Goal: Information Seeking & Learning: Get advice/opinions

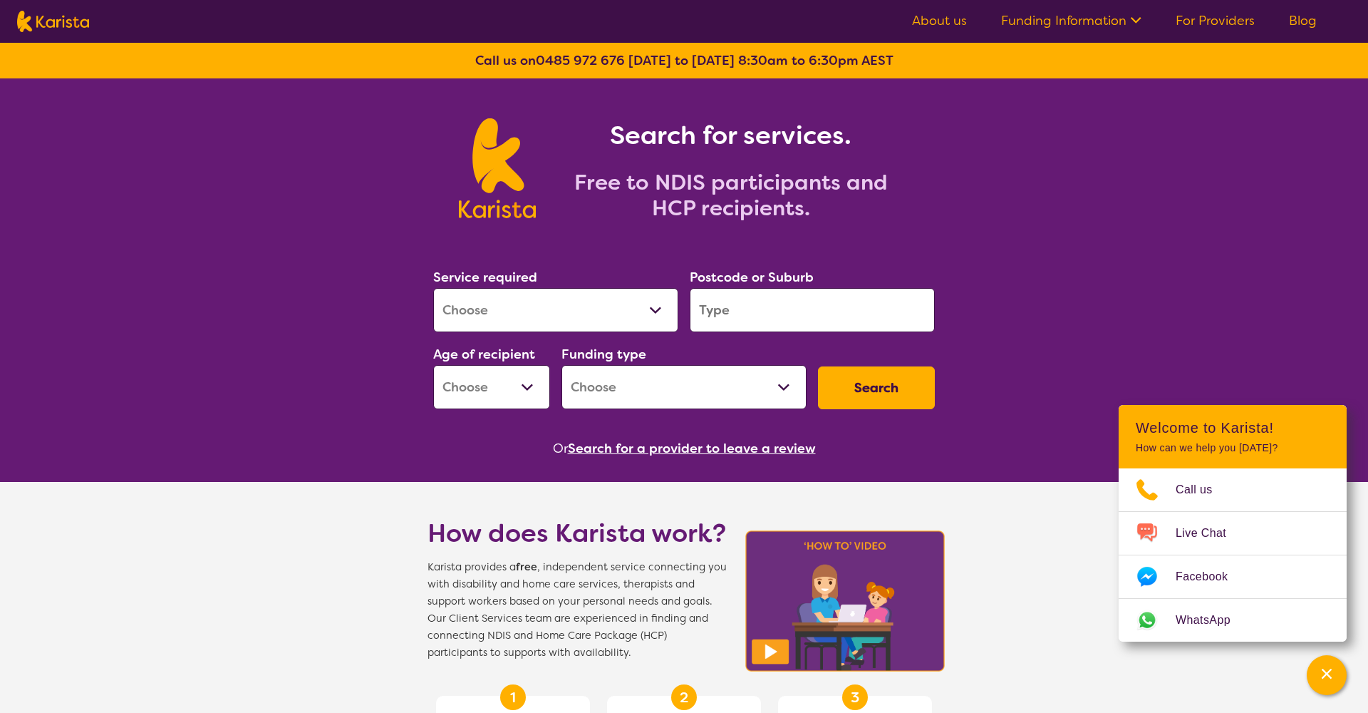
select select "Psychology"
click at [823, 323] on input "search" at bounding box center [812, 310] width 245 height 44
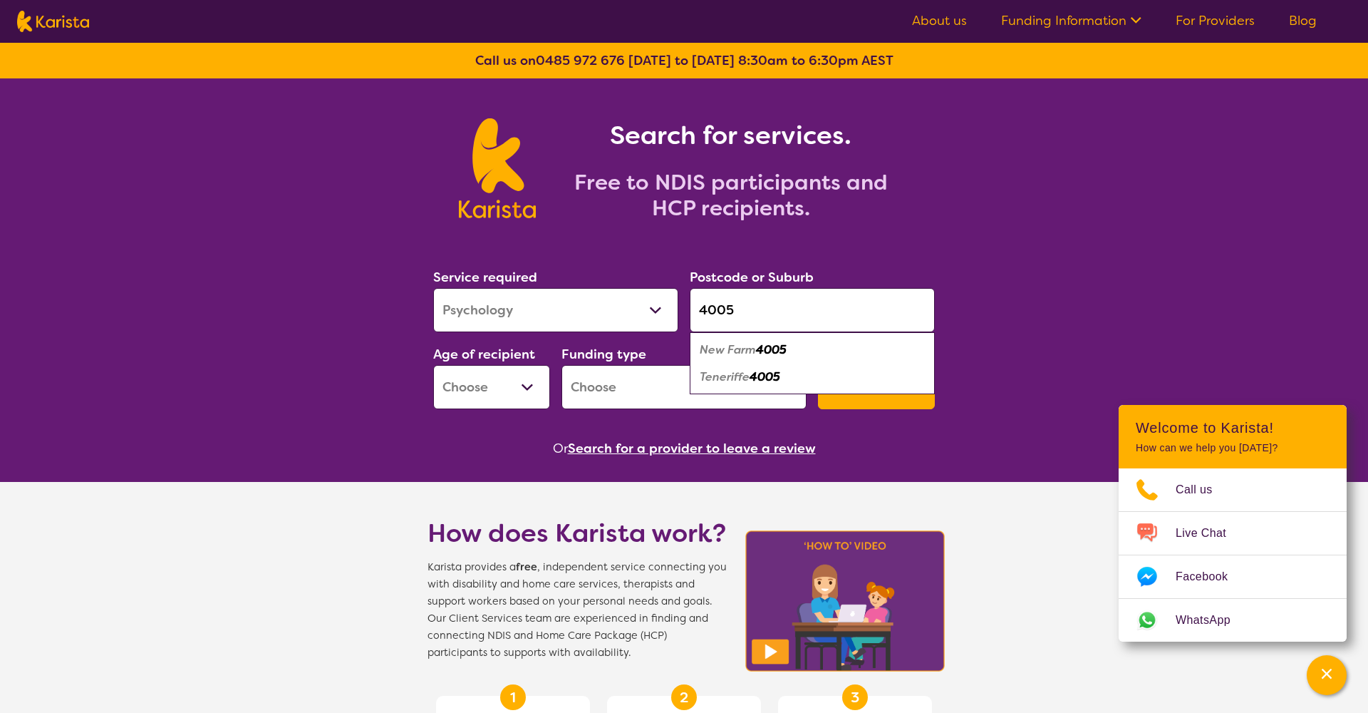
type input "4005"
click at [800, 354] on div "New Farm 4005" at bounding box center [812, 349] width 231 height 27
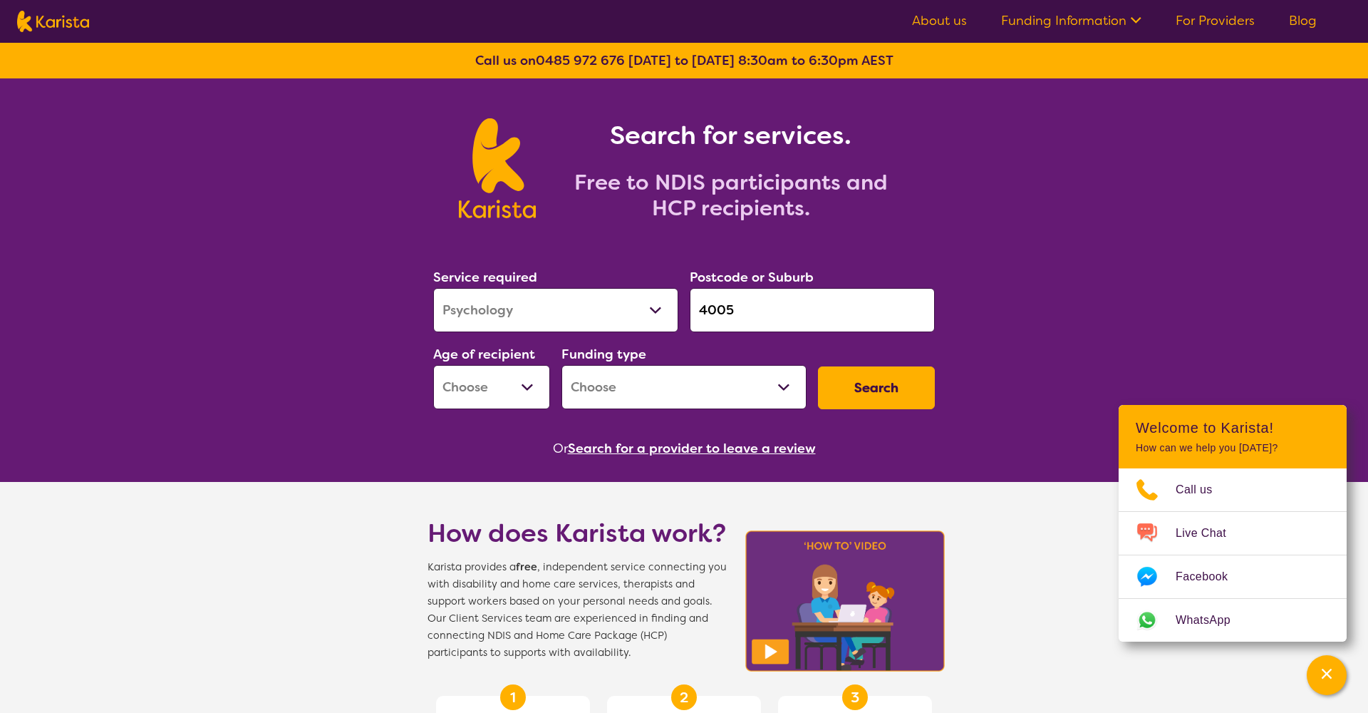
select select "NDIS"
select select "AS"
click at [886, 384] on button "Search" at bounding box center [876, 387] width 117 height 43
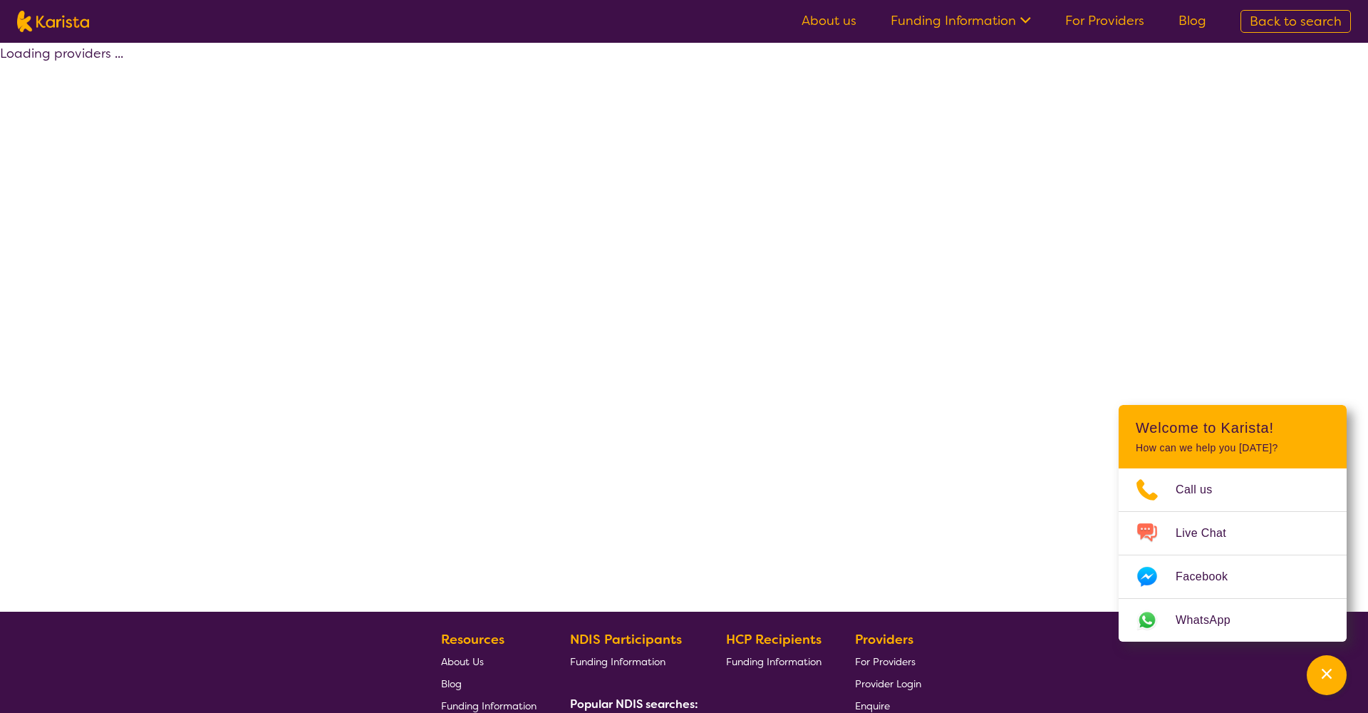
select select "by_score"
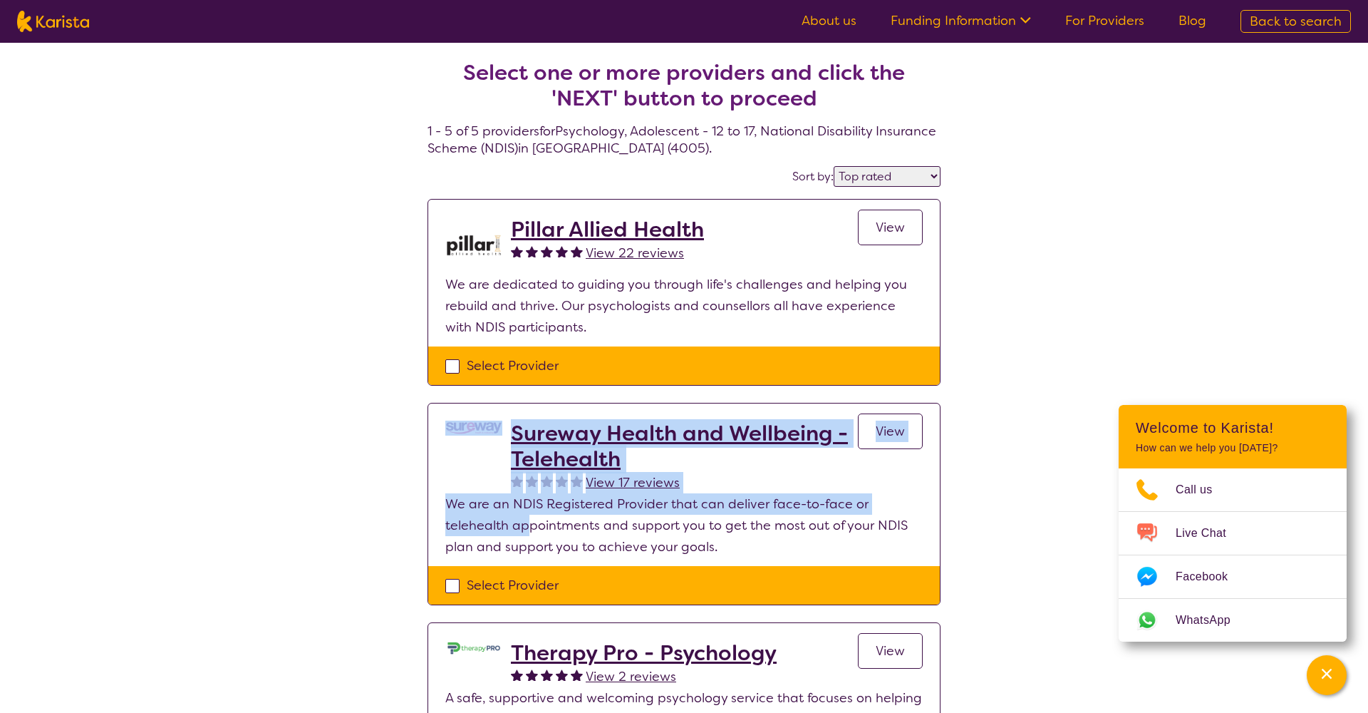
drag, startPoint x: 526, startPoint y: 514, endPoint x: 353, endPoint y: 435, distance: 189.4
click at [353, 435] on div "Select one or more providers and click the 'NEXT' button to proceed 1 - 5 of 5 …" at bounding box center [684, 640] width 1368 height 1195
click at [351, 435] on div "Select one or more providers and click the 'NEXT' button to proceed 1 - 5 of 5 …" at bounding box center [684, 640] width 1368 height 1195
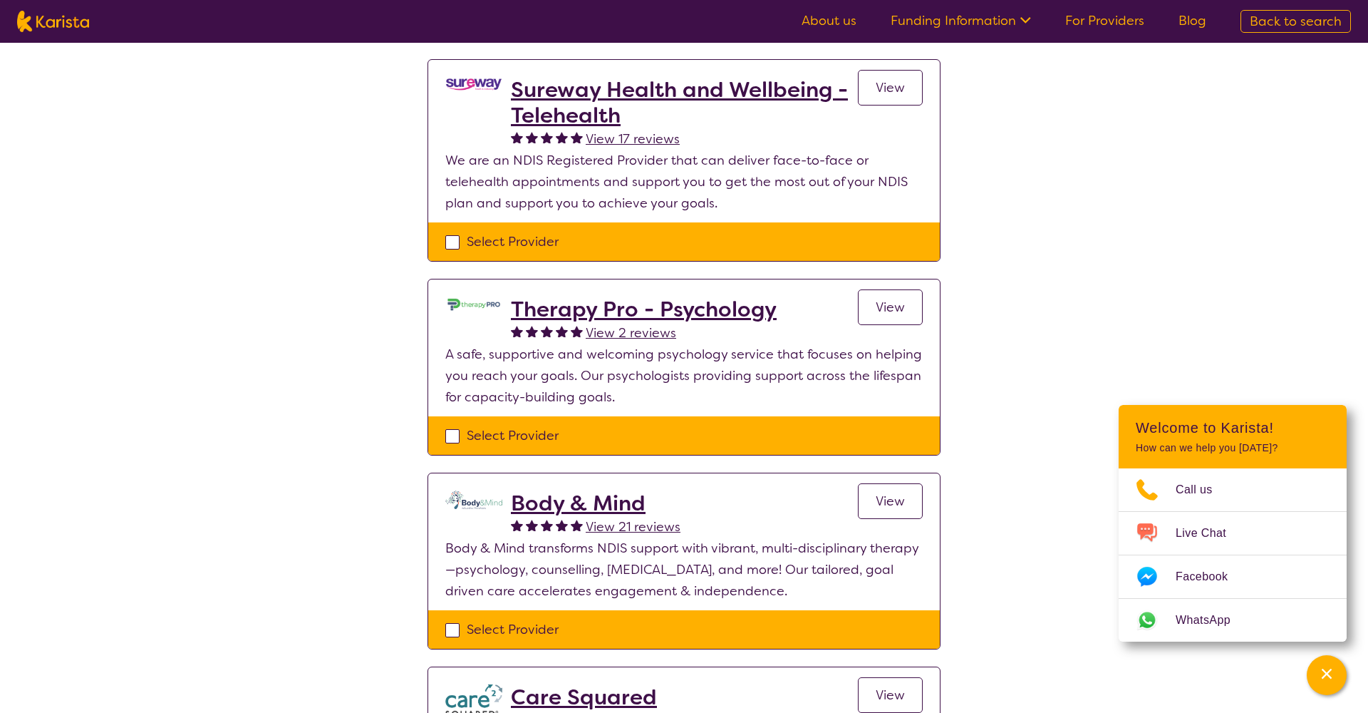
scroll to position [343, 0]
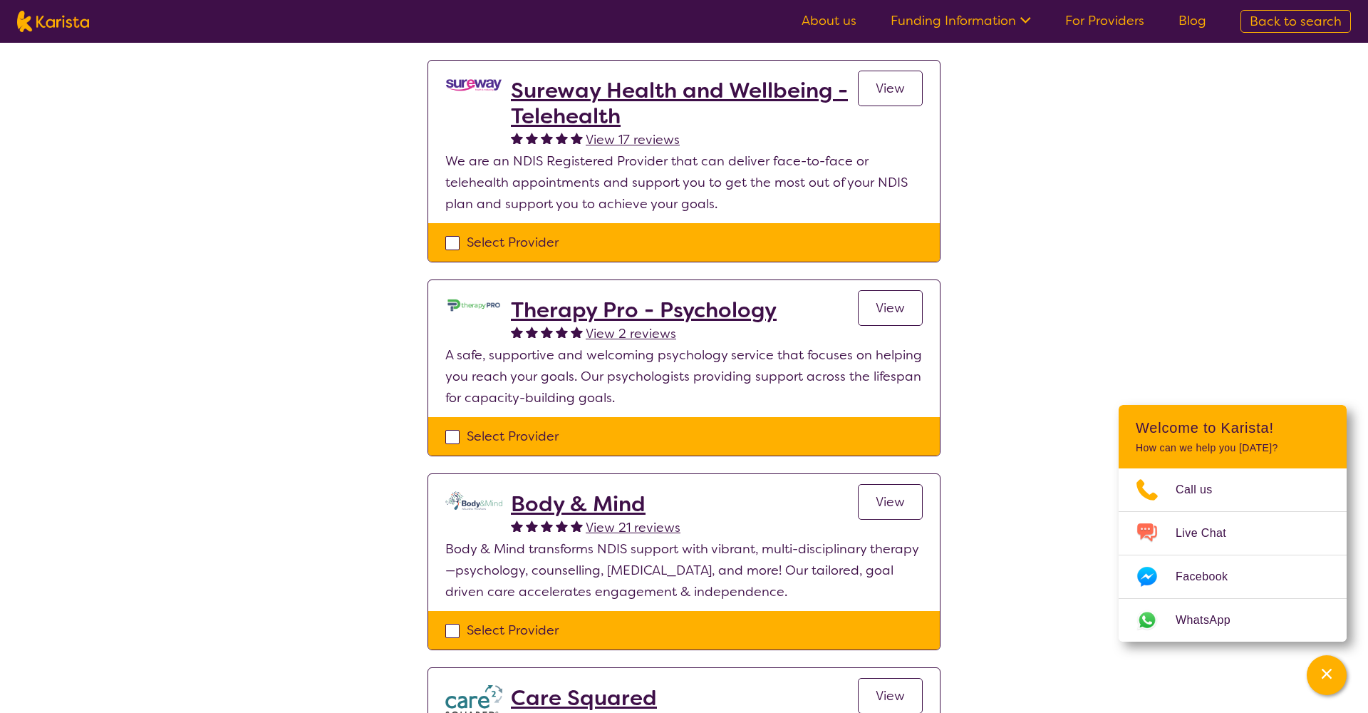
click at [627, 338] on span "View 2 reviews" at bounding box center [631, 333] width 90 height 17
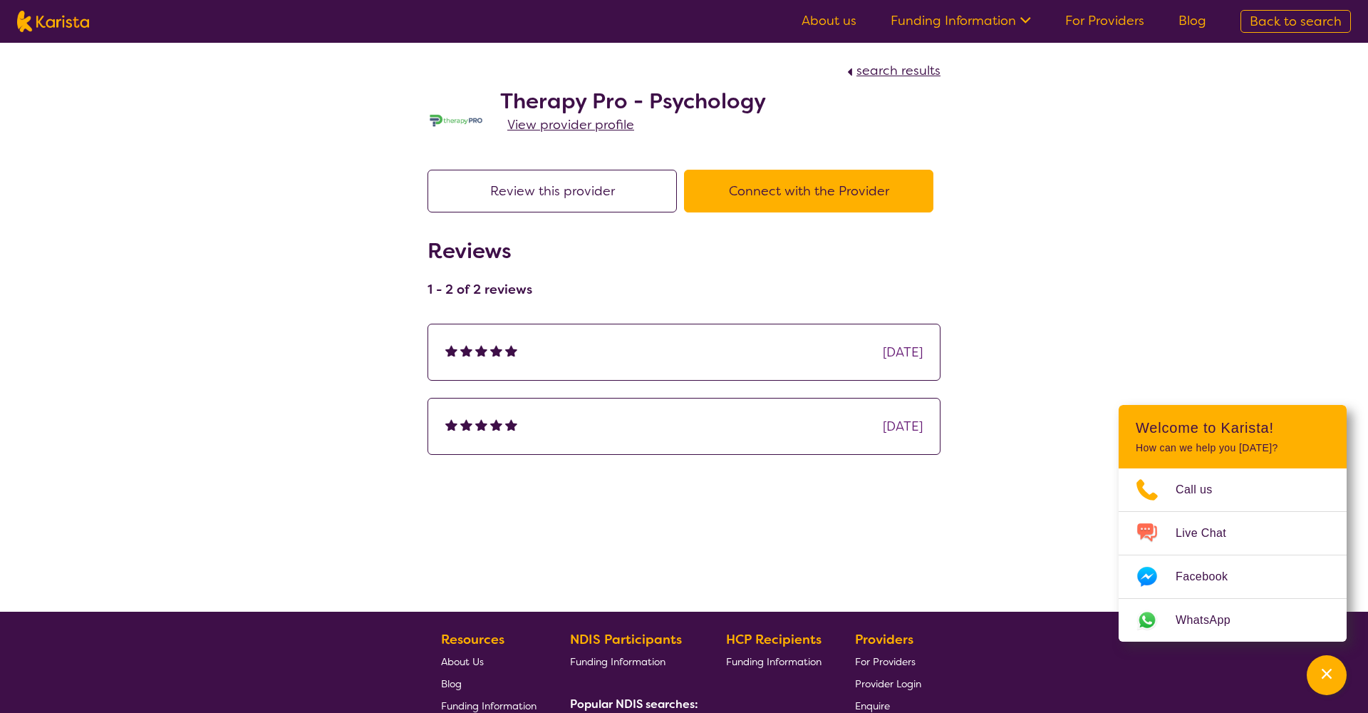
click at [575, 199] on button "Review this provider" at bounding box center [552, 191] width 249 height 43
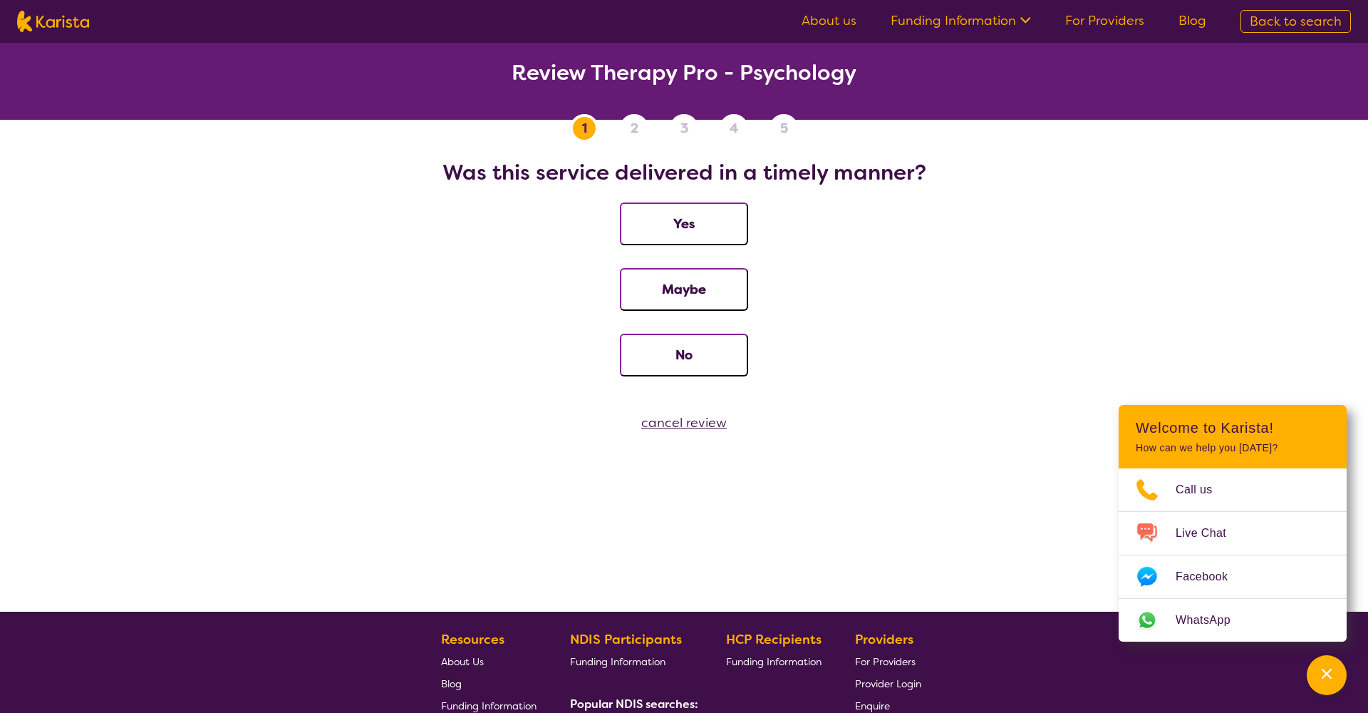
click at [694, 428] on div "cancel review" at bounding box center [684, 422] width 1368 height 21
click at [680, 425] on div "cancel review" at bounding box center [684, 422] width 1368 height 21
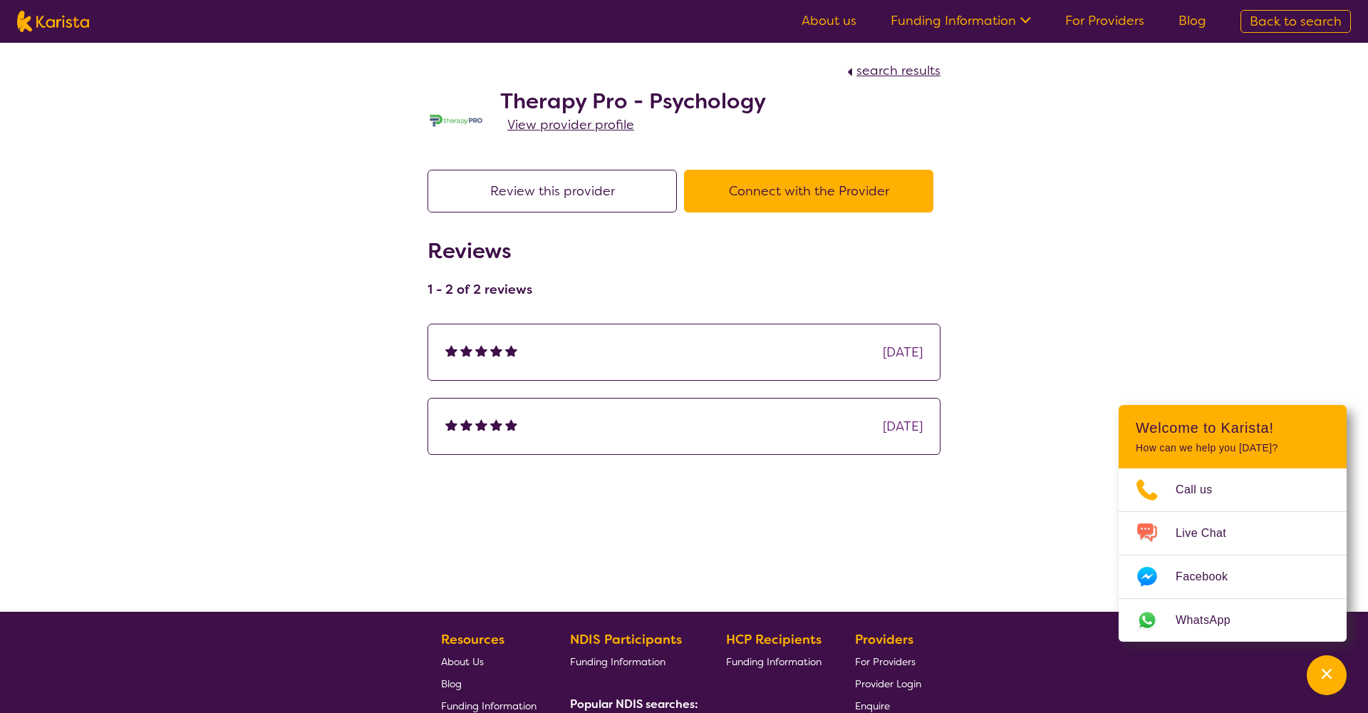
scroll to position [242, 0]
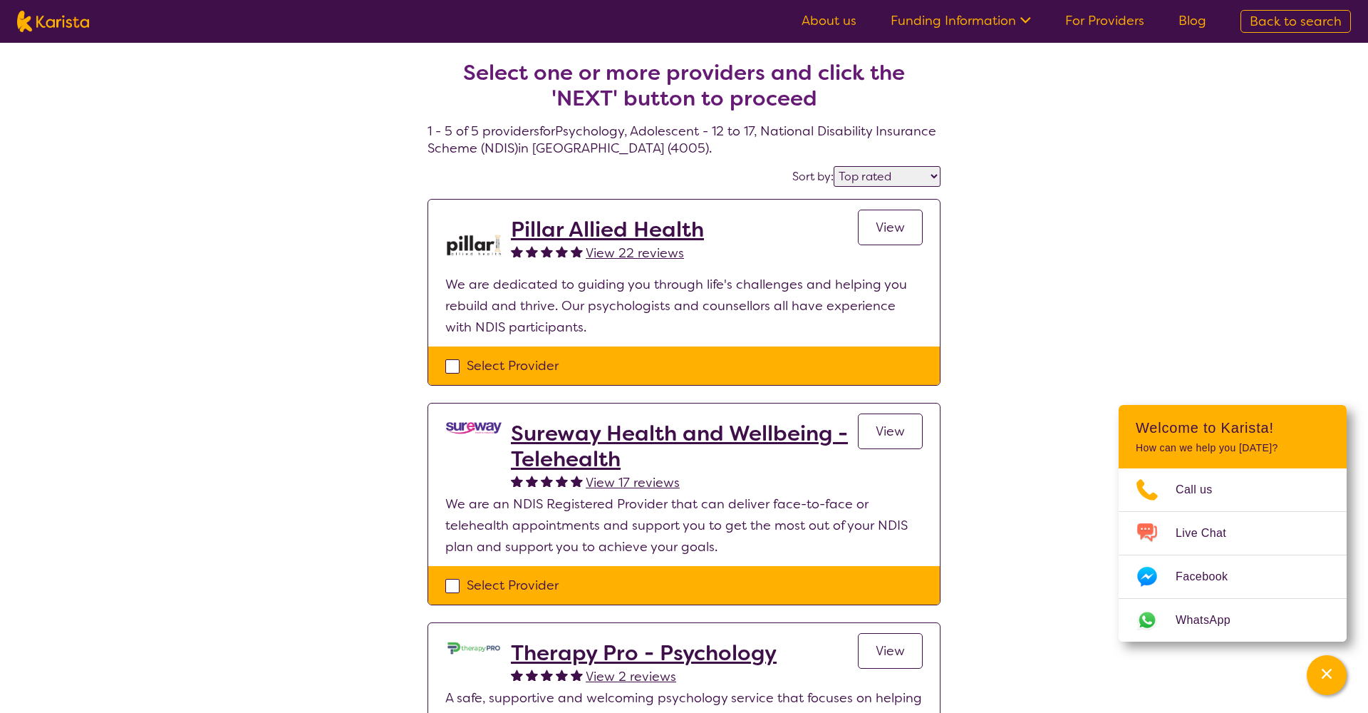
select select "Psychology"
select select "AS"
select select "NDIS"
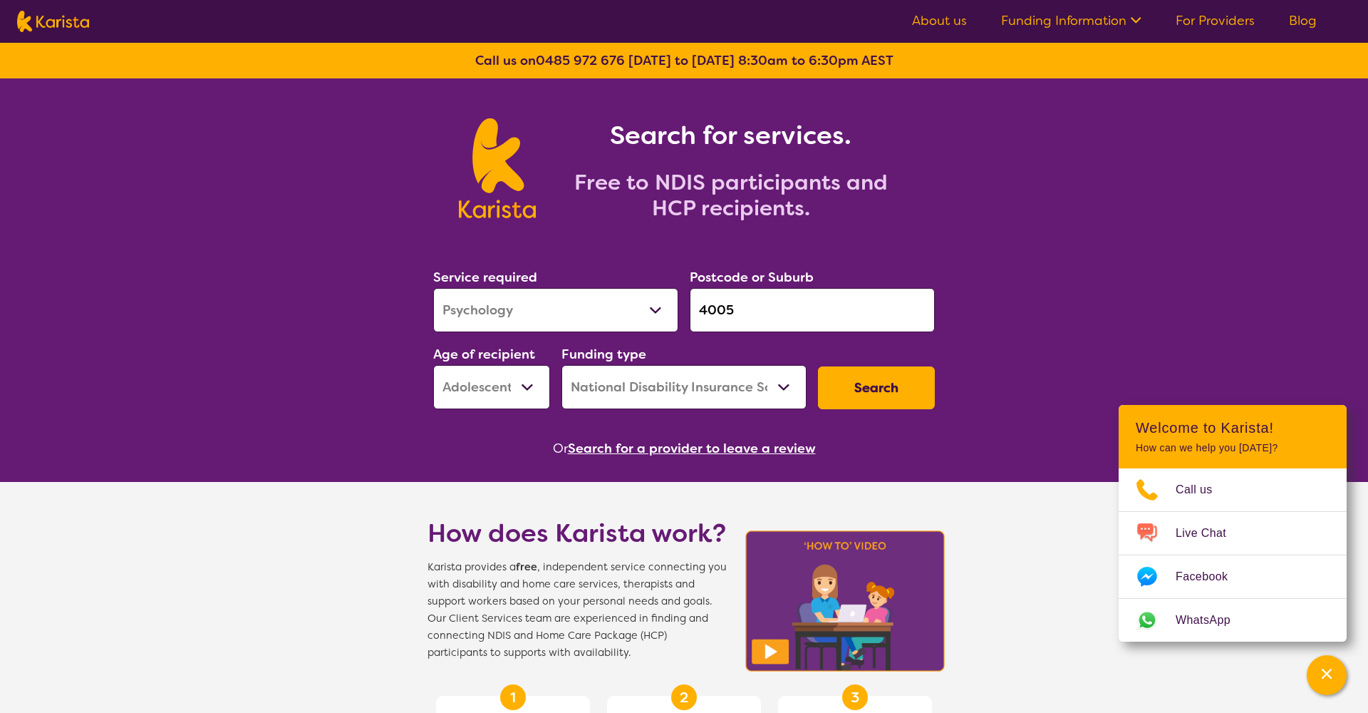
click at [899, 395] on button "Search" at bounding box center [876, 387] width 117 height 43
select select "by_score"
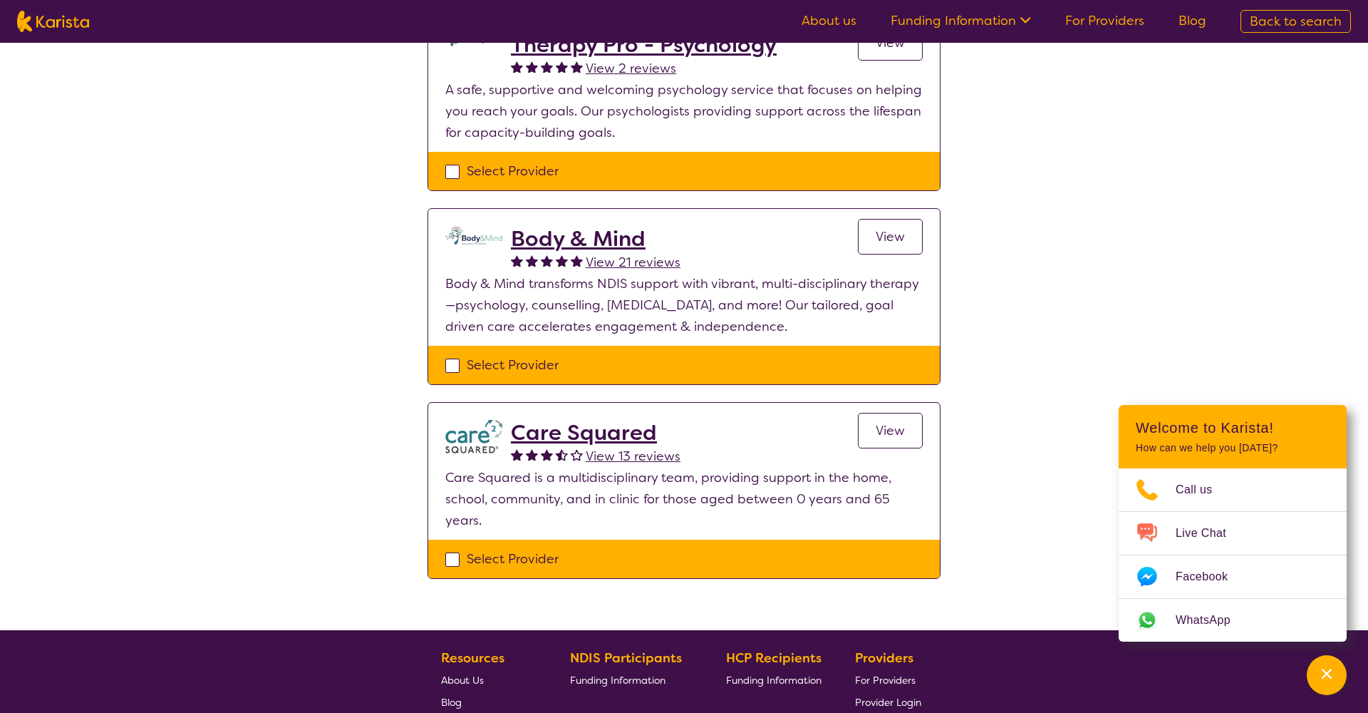
scroll to position [604, 0]
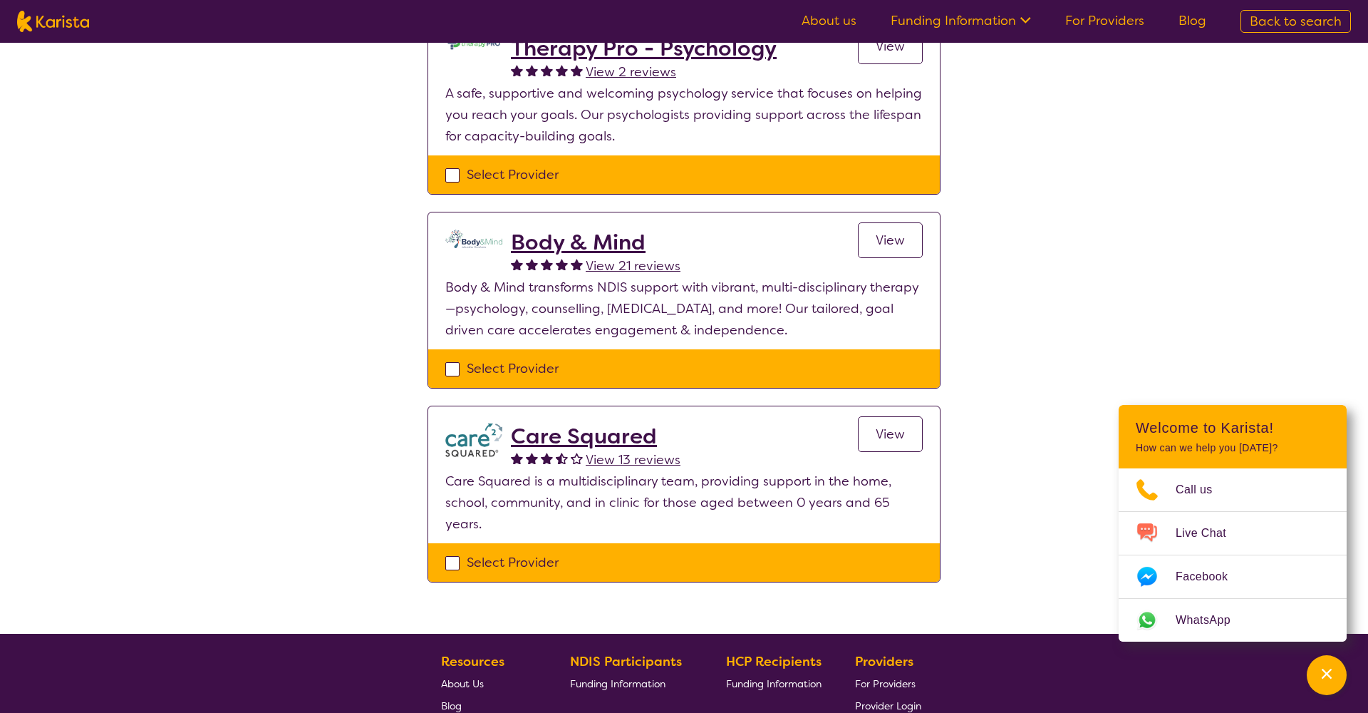
click at [636, 465] on span "View 13 reviews" at bounding box center [633, 459] width 95 height 17
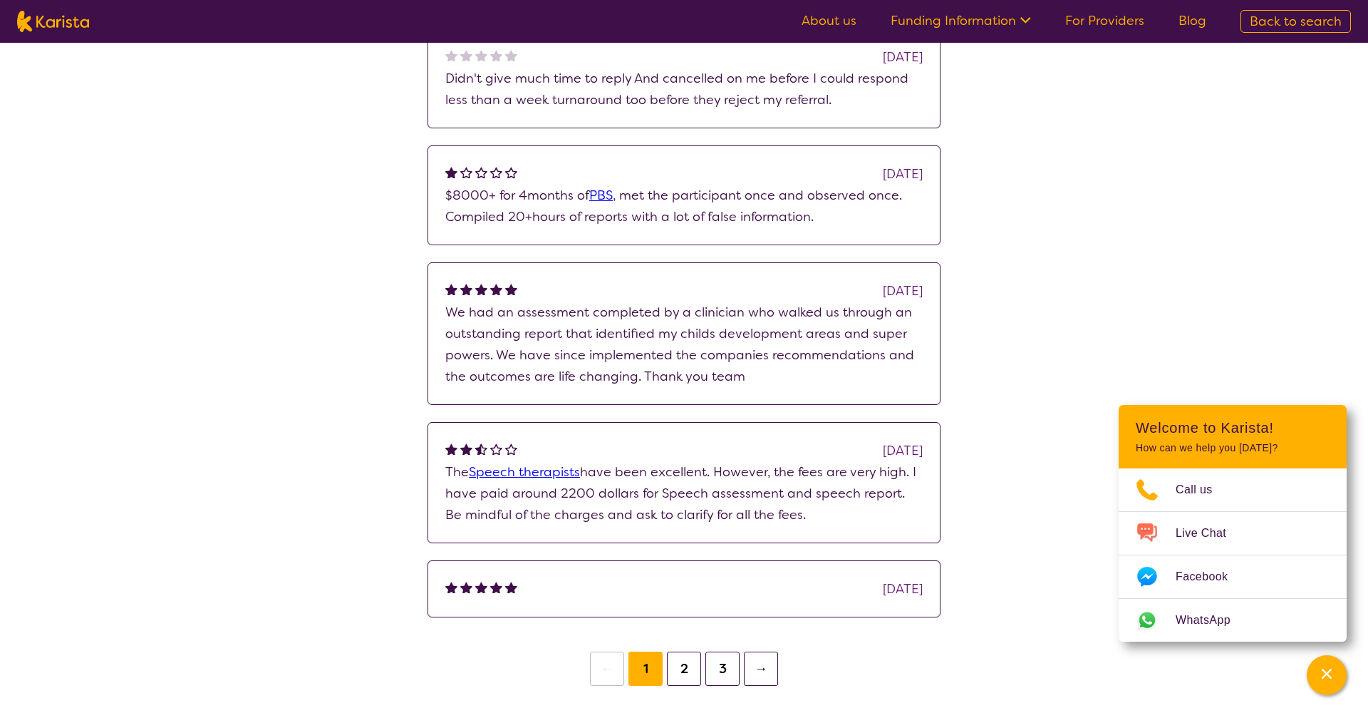
scroll to position [297, 0]
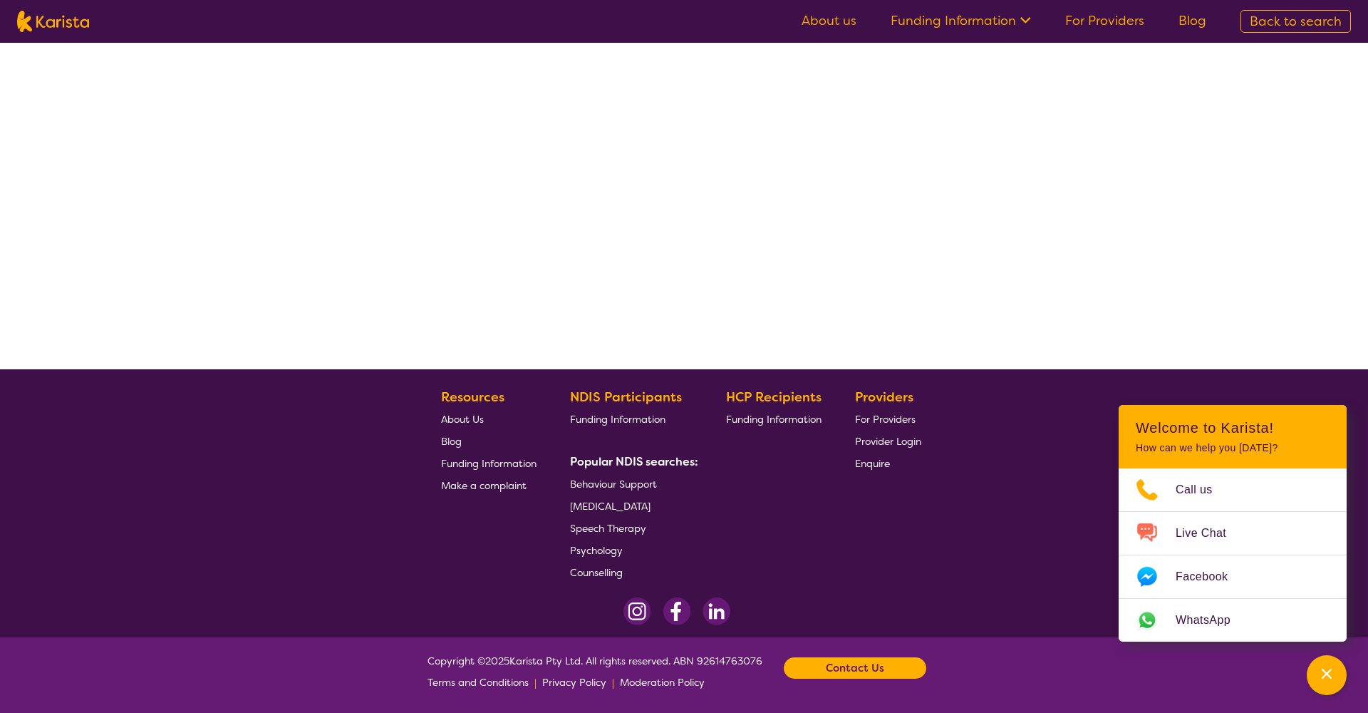
scroll to position [242, 0]
select select "by_score"
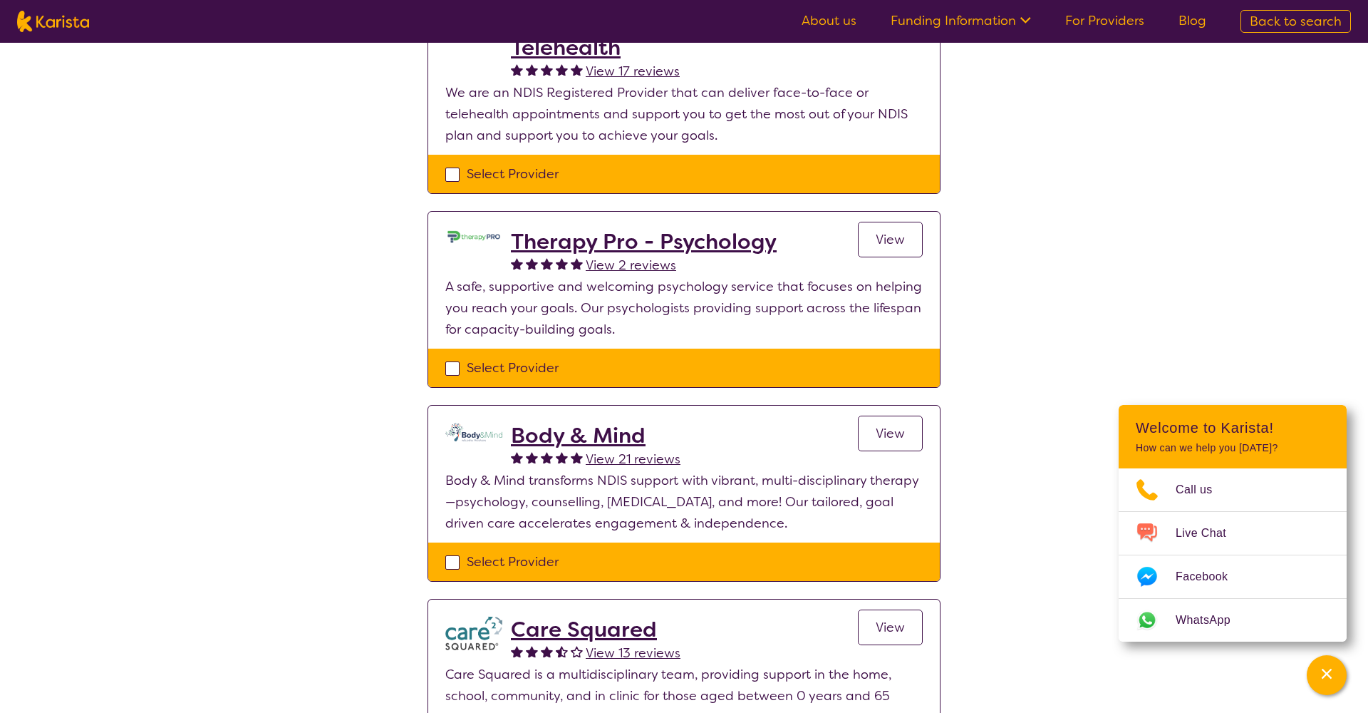
scroll to position [413, 0]
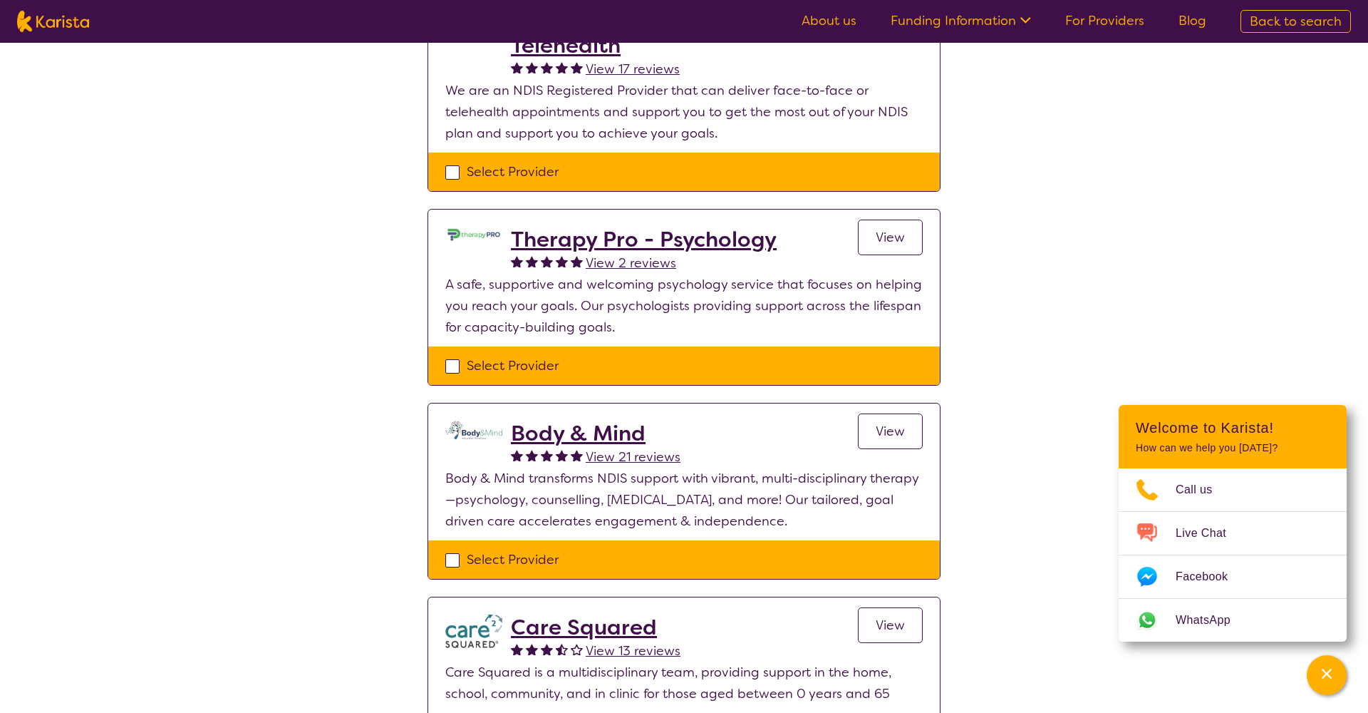
click at [653, 241] on h2 "Therapy Pro - Psychology" at bounding box center [644, 240] width 266 height 26
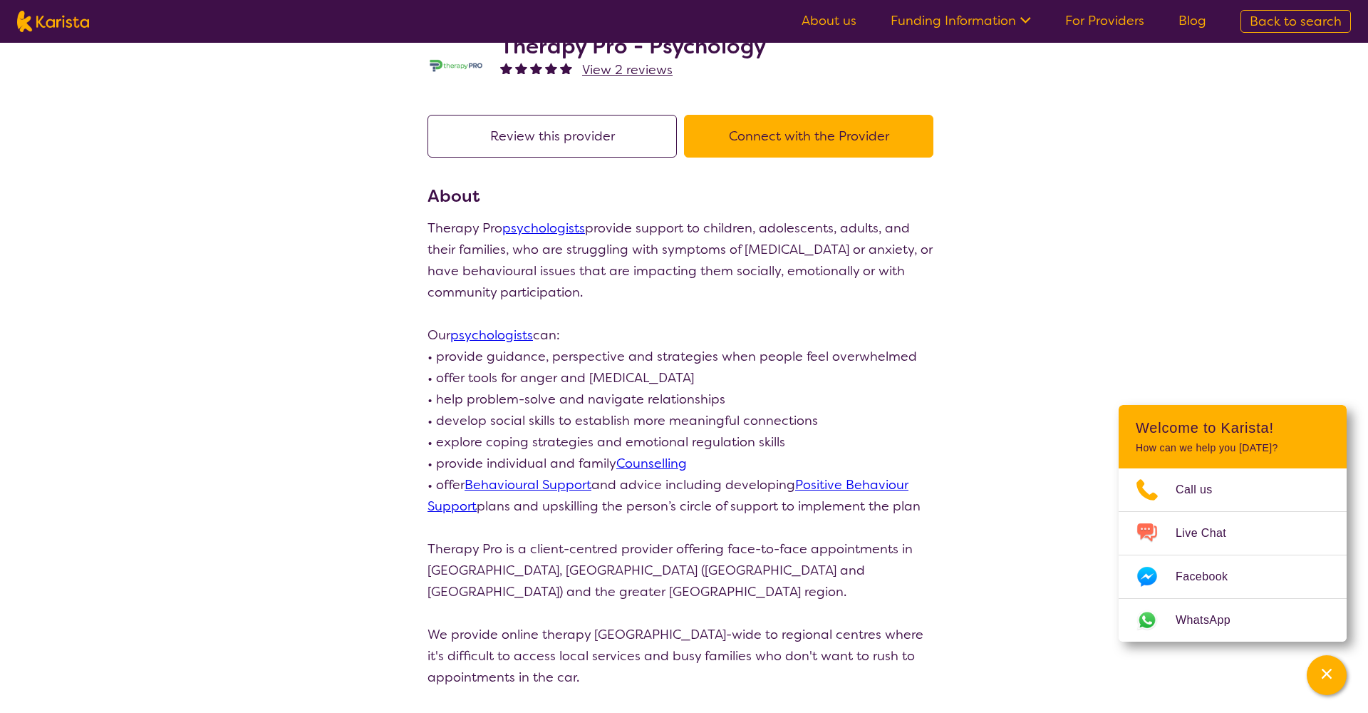
scroll to position [54, 0]
click at [827, 141] on button "Connect with the Provider" at bounding box center [808, 136] width 249 height 43
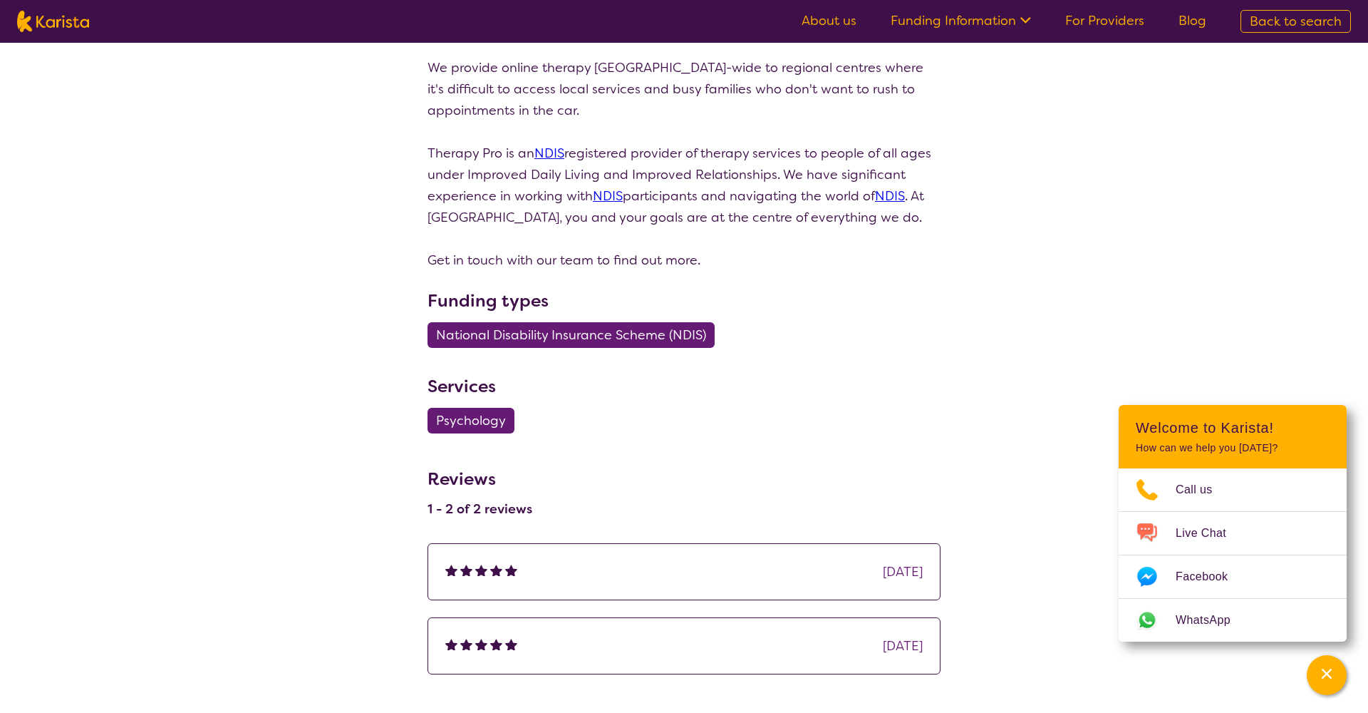
scroll to position [620, 0]
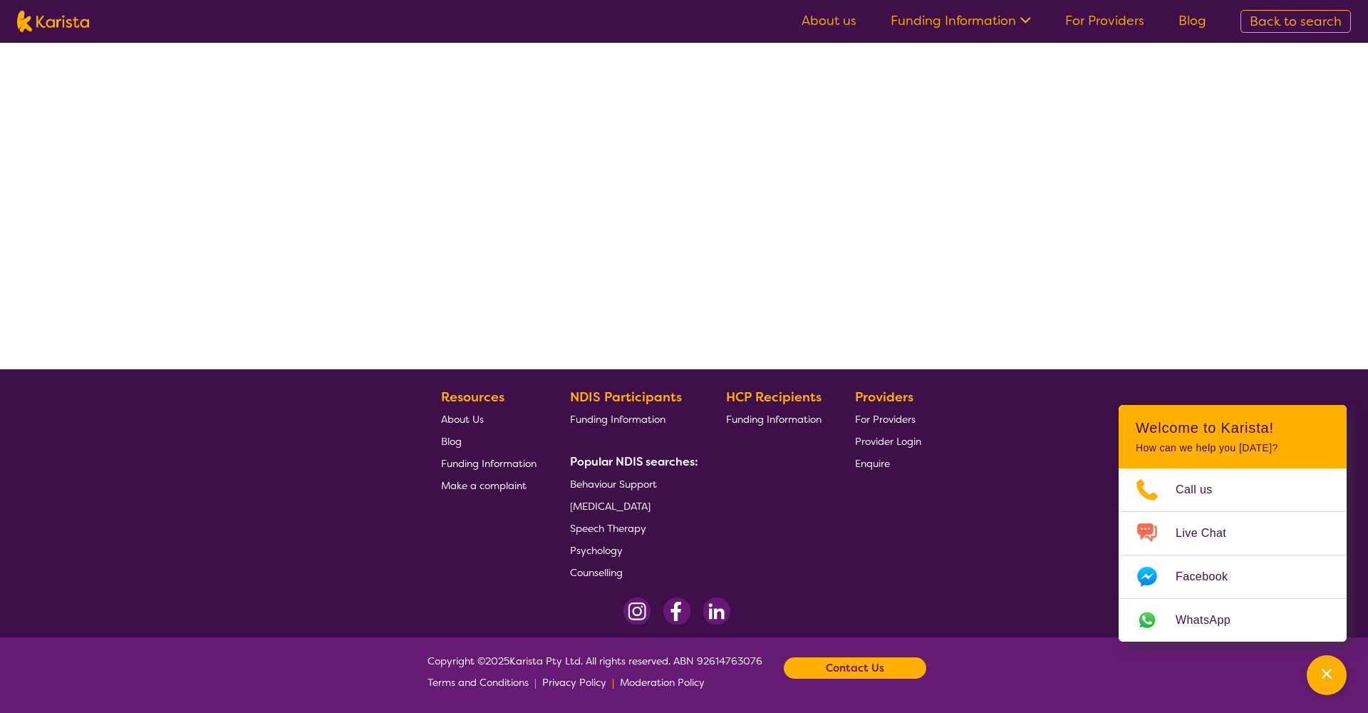
scroll to position [242, 0]
select select "by_score"
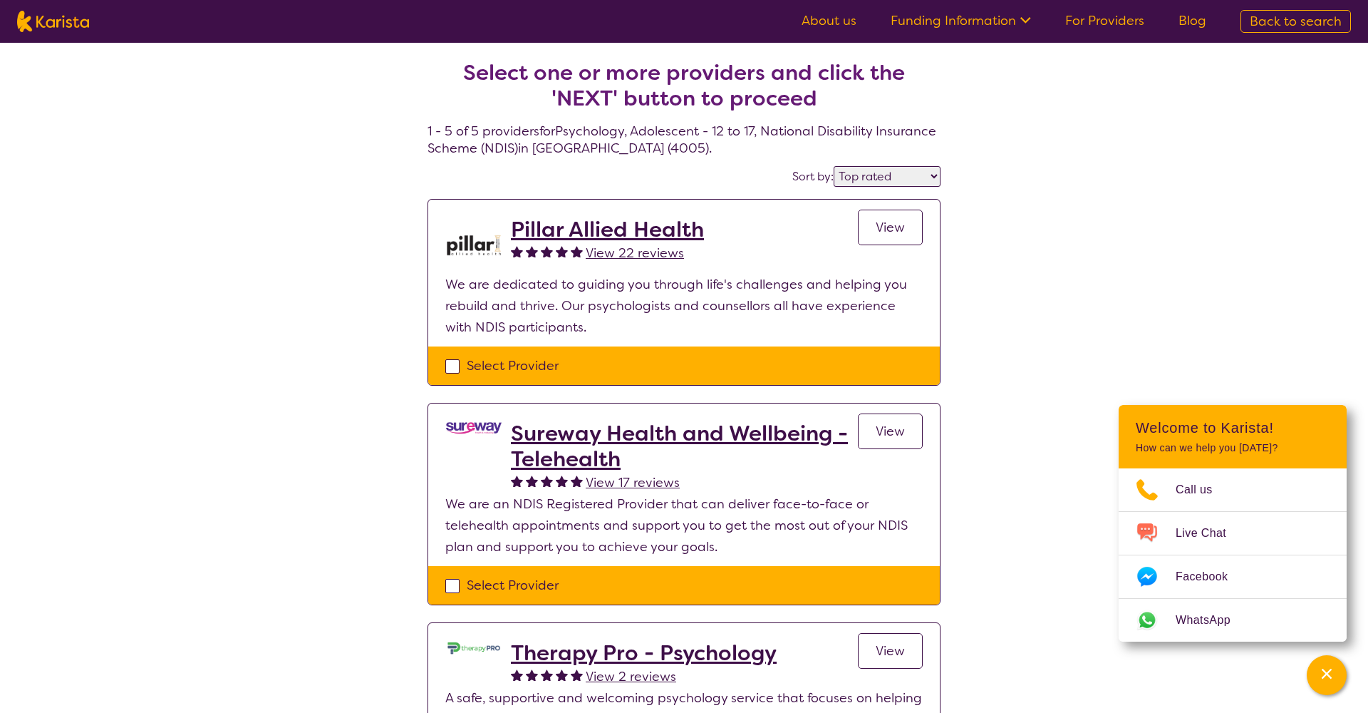
scroll to position [0, 0]
click at [576, 230] on h2 "Pillar Allied Health" at bounding box center [607, 230] width 193 height 26
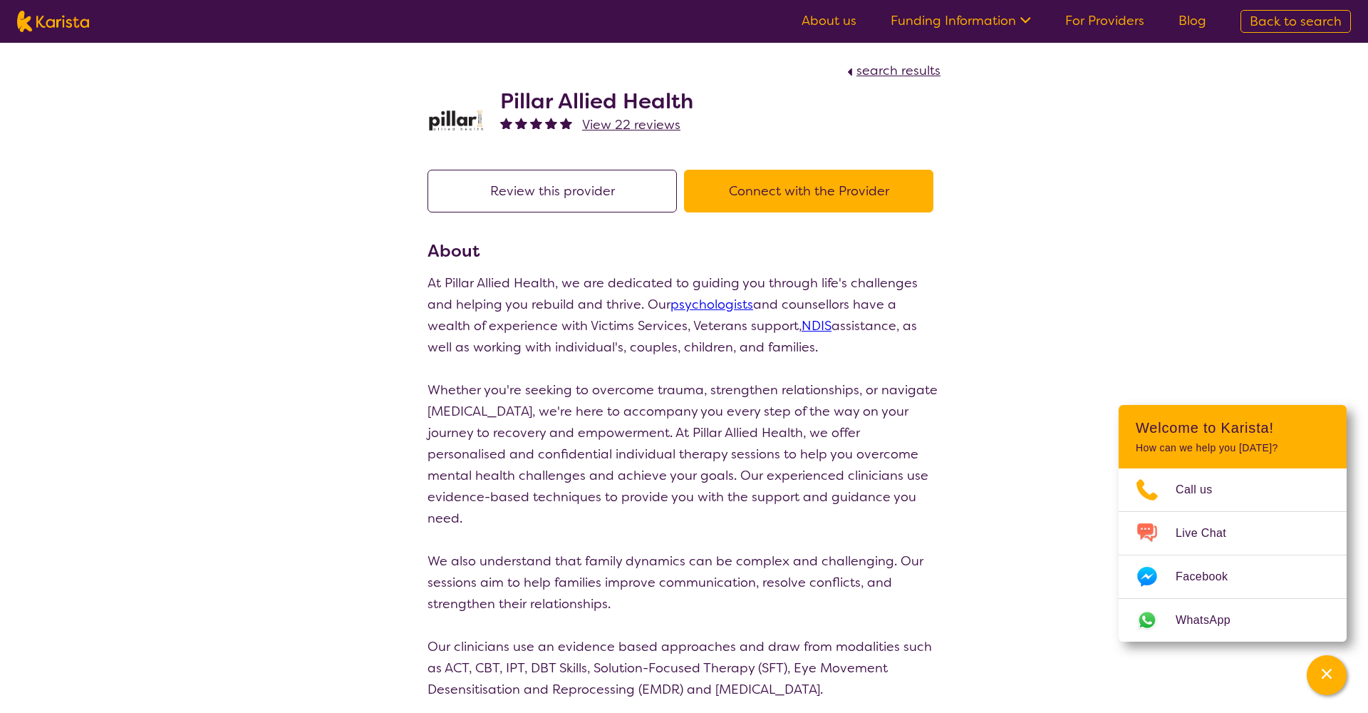
click at [792, 194] on button "Connect with the Provider" at bounding box center [808, 191] width 249 height 43
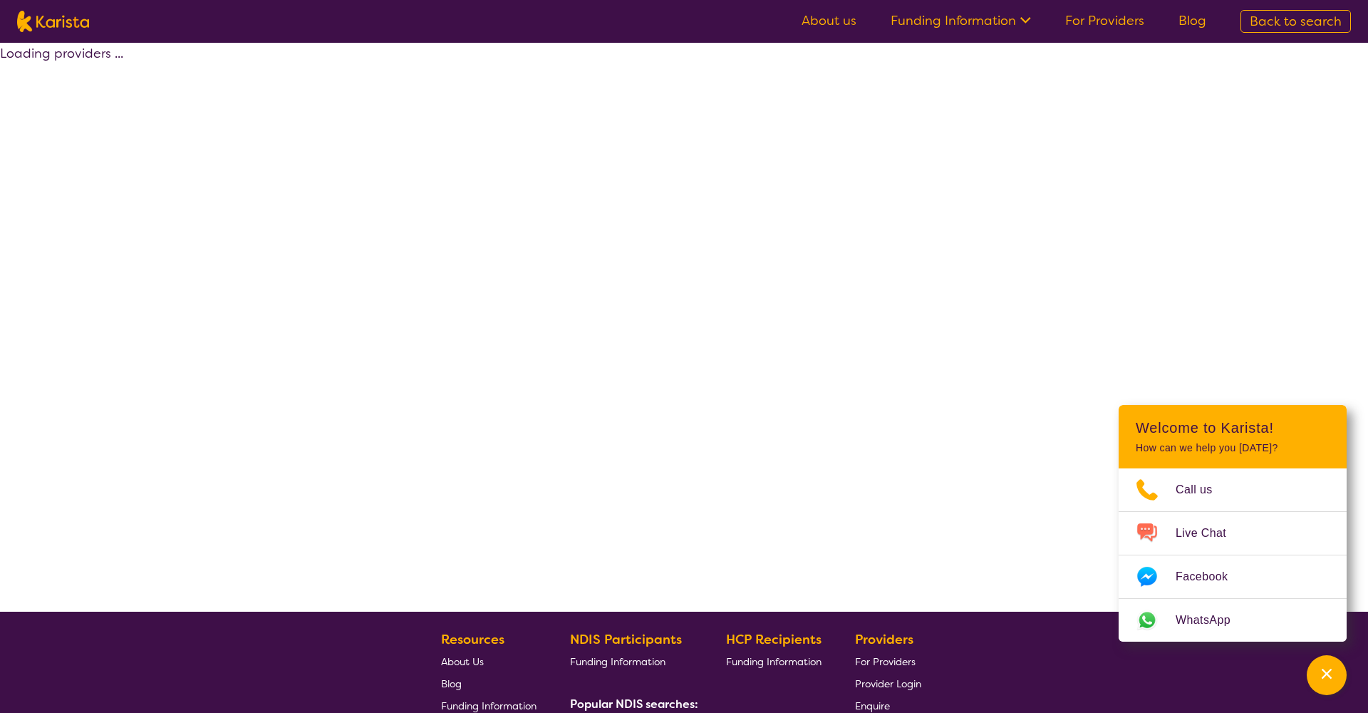
select select "by_score"
